Goal: Task Accomplishment & Management: Use online tool/utility

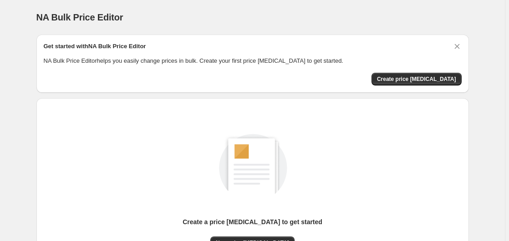
scroll to position [100, 0]
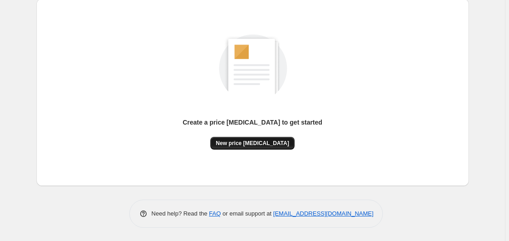
click at [245, 144] on span "New price [MEDICAL_DATA]" at bounding box center [252, 143] width 73 height 7
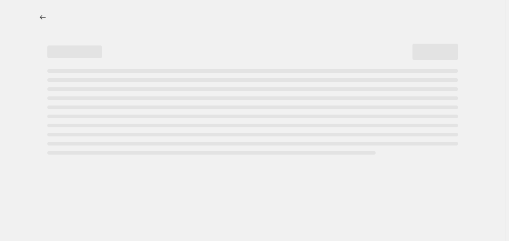
select select "percentage"
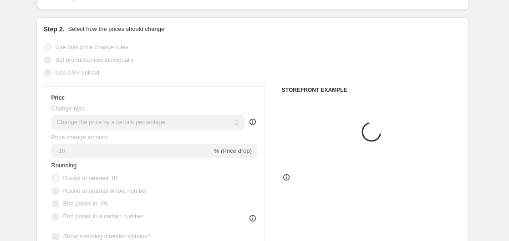
scroll to position [186, 0]
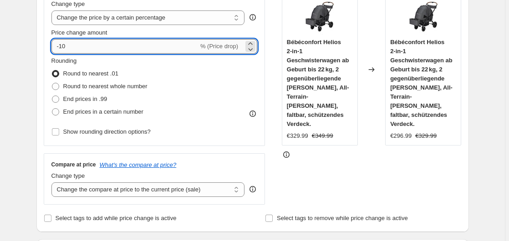
click at [124, 48] on input "-10" at bounding box center [124, 46] width 147 height 15
type input "-1"
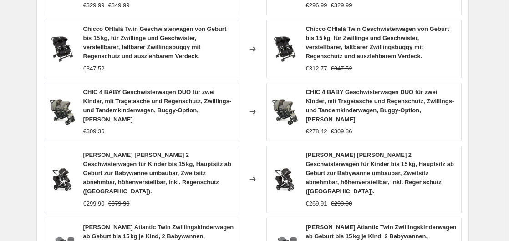
scroll to position [756, 0]
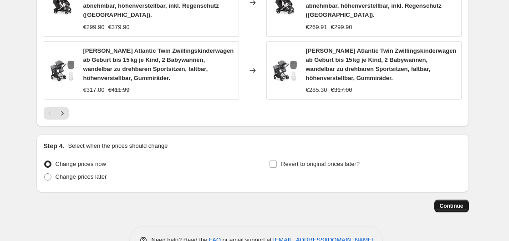
type input "-35"
click at [441, 200] on button "Continue" at bounding box center [451, 206] width 35 height 13
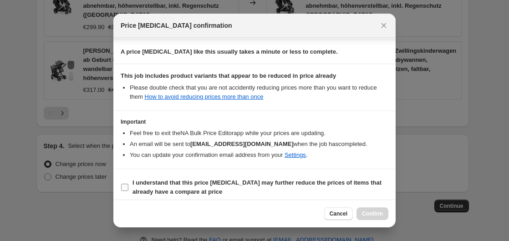
scroll to position [144, 0]
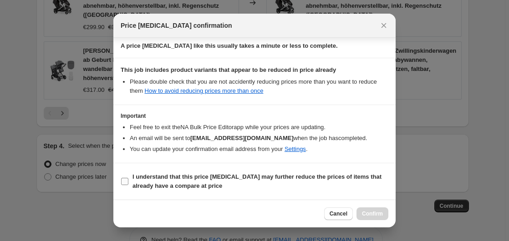
click at [147, 177] on b "I understand that this price [MEDICAL_DATA] may further reduce the prices of it…" at bounding box center [256, 181] width 249 height 16
click at [128, 178] on input "I understand that this price [MEDICAL_DATA] may further reduce the prices of it…" at bounding box center [124, 181] width 7 height 7
checkbox input "true"
click at [365, 214] on span "Confirm" at bounding box center [372, 213] width 21 height 7
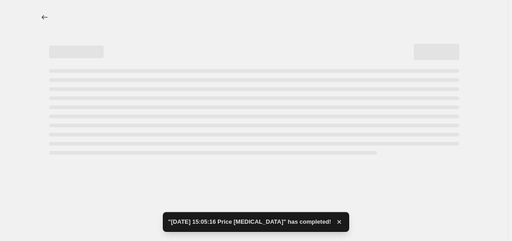
select select "percentage"
